Goal: Check status: Check status

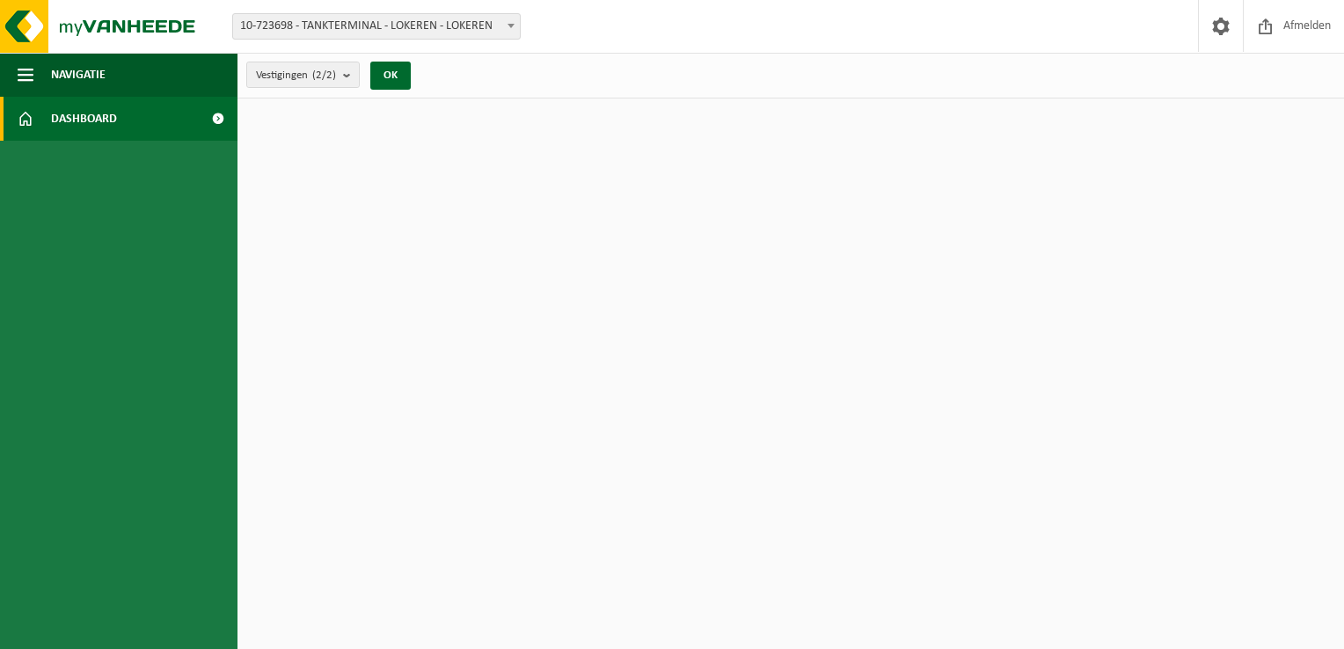
click at [510, 26] on b at bounding box center [510, 26] width 7 height 4
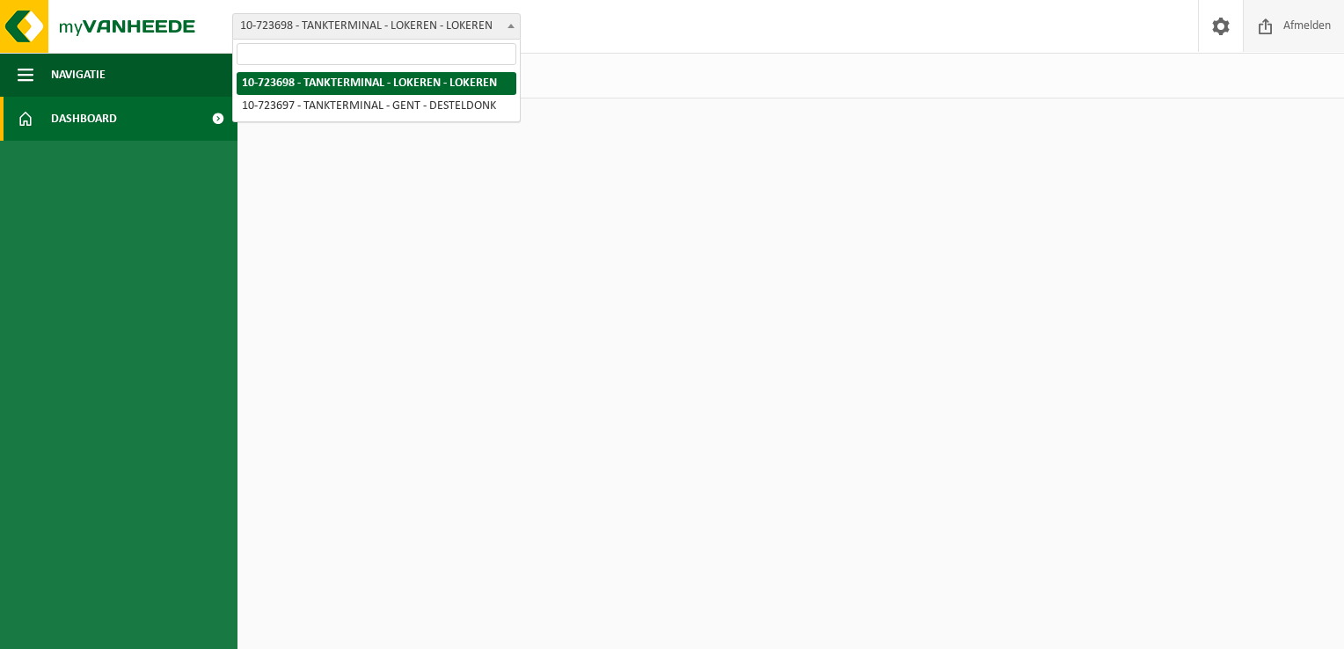
click at [1298, 30] on span "Afmelden" at bounding box center [1307, 26] width 56 height 52
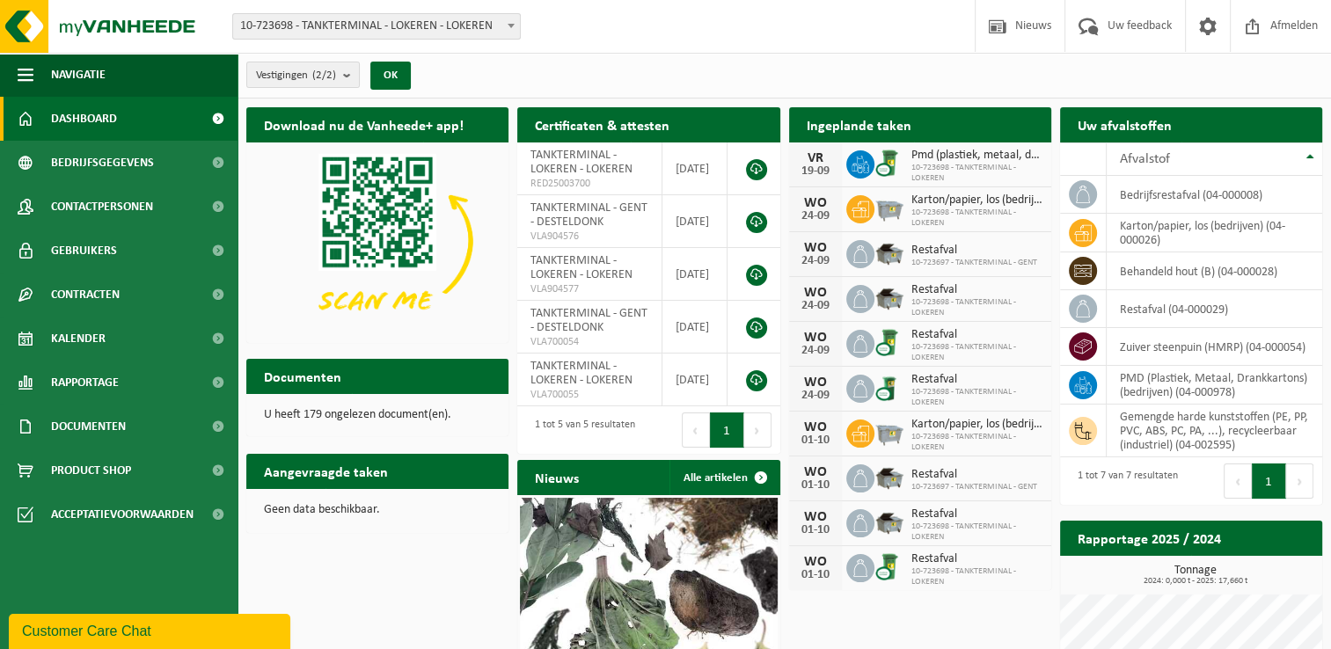
click at [101, 339] on span "Kalender" at bounding box center [78, 339] width 55 height 44
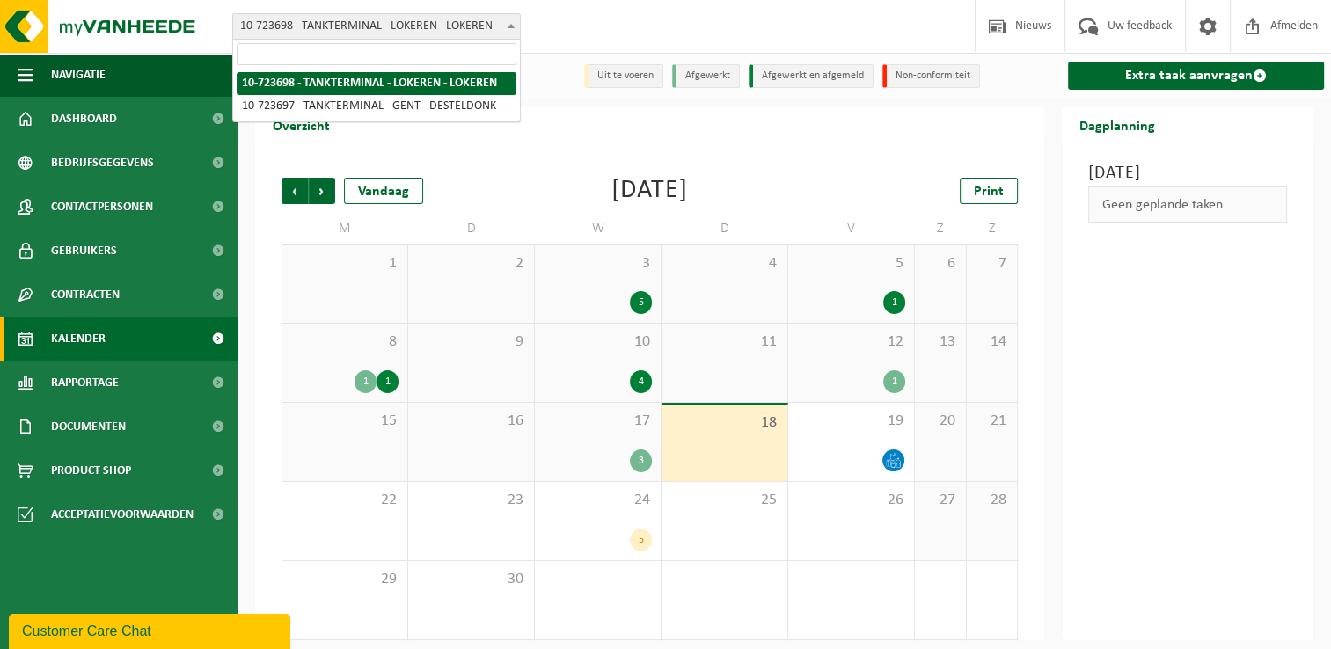
click at [392, 33] on span "10-723698 - TANKTERMINAL - LOKEREN - LOKEREN" at bounding box center [376, 26] width 287 height 25
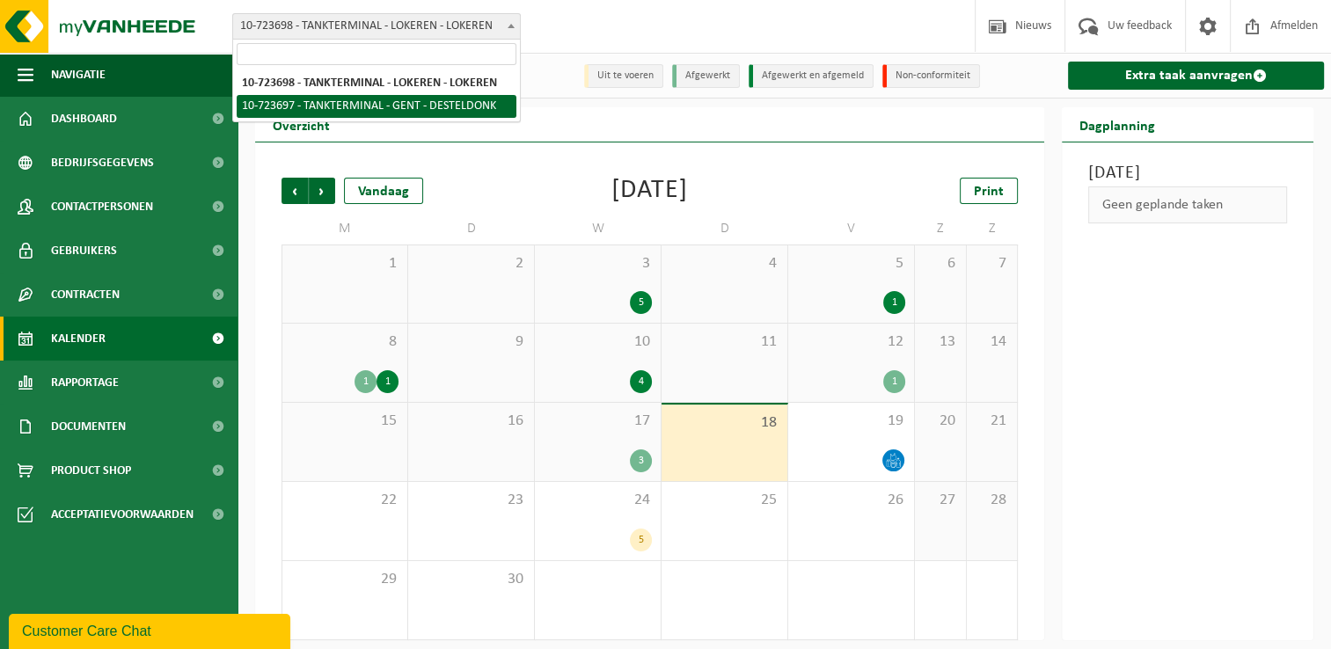
select select "3296"
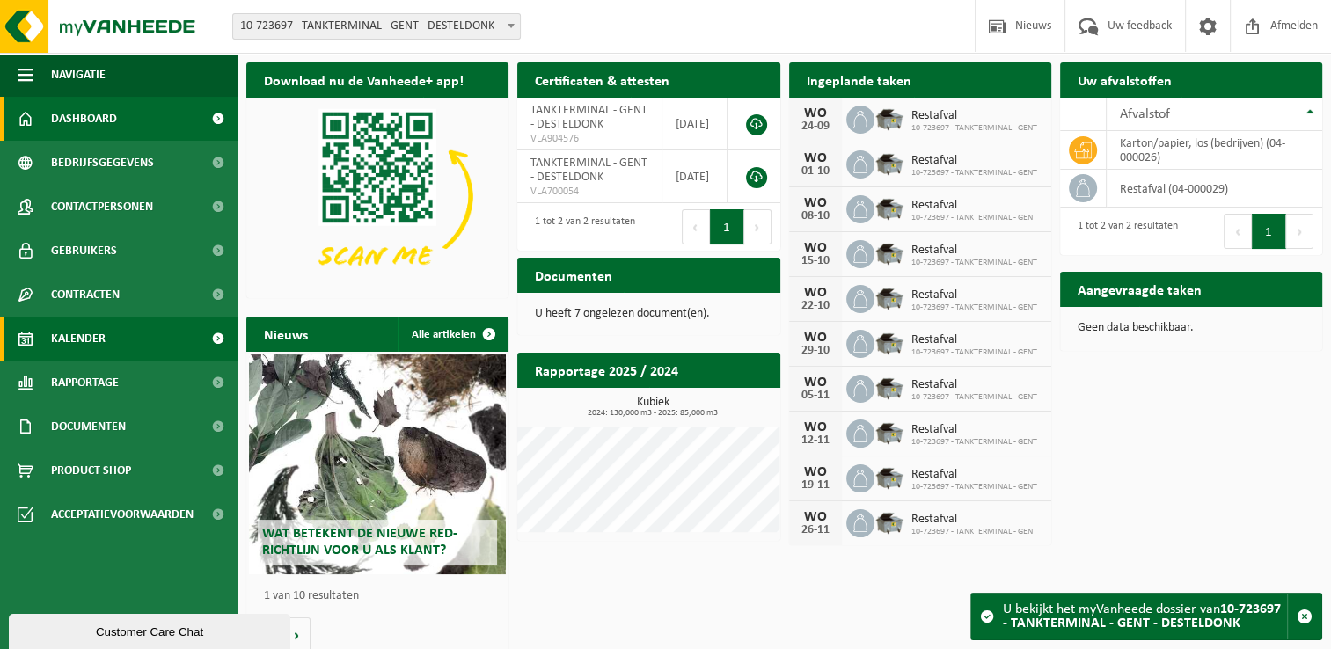
click at [86, 331] on span "Kalender" at bounding box center [78, 339] width 55 height 44
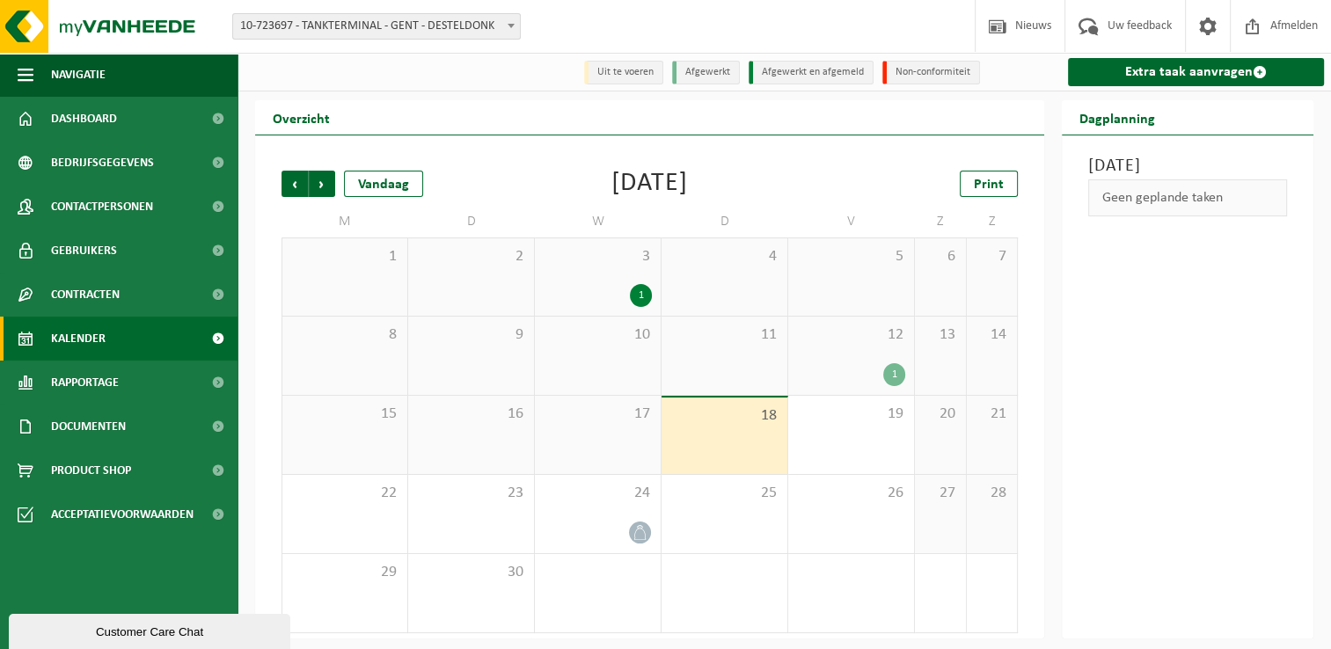
click at [897, 372] on div "1" at bounding box center [894, 374] width 22 height 23
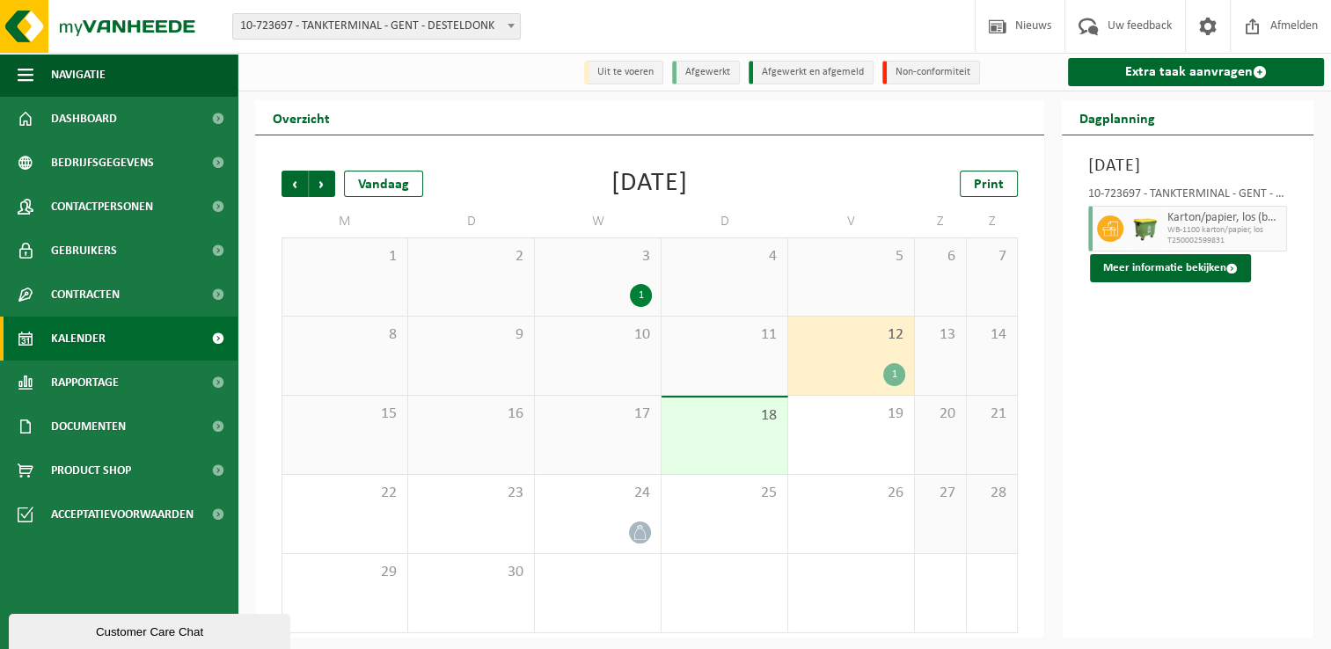
click at [635, 297] on div "1" at bounding box center [641, 295] width 22 height 23
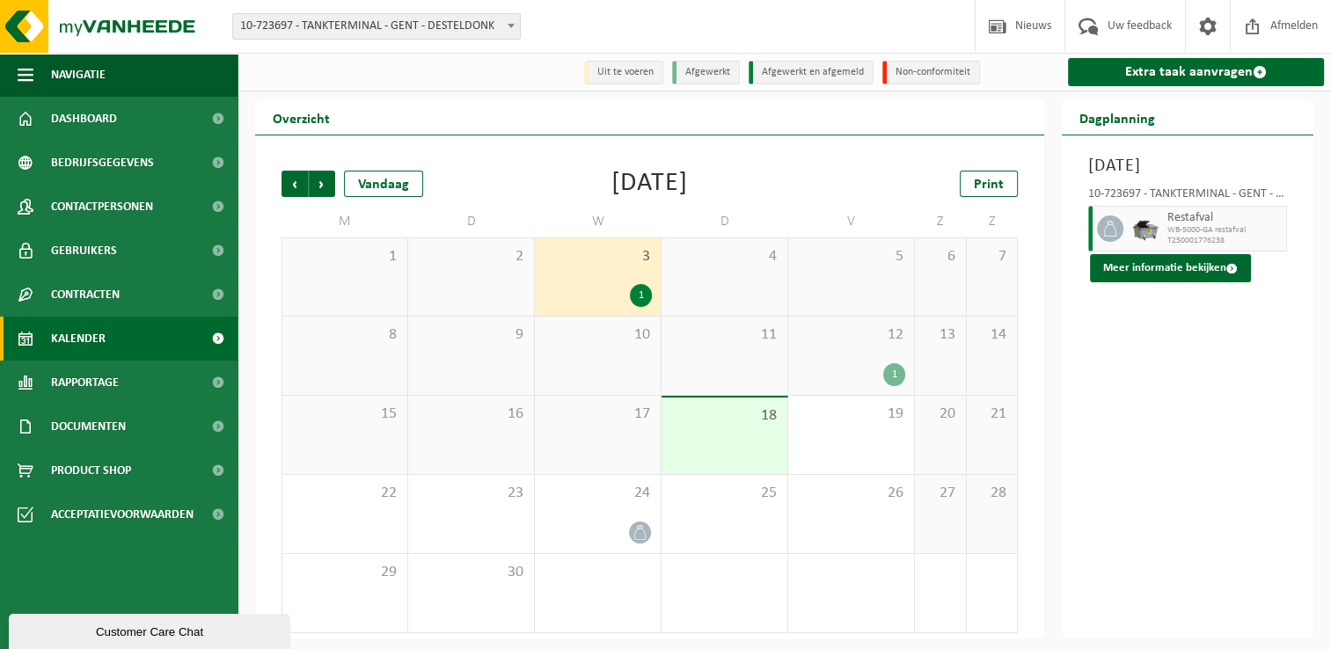
click at [1201, 417] on div "[DATE] 10-723697 - TANKTERMINAL - GENT - DESTELDONK Restafval WB-5000-GA restaf…" at bounding box center [1188, 386] width 252 height 503
